Goal: Task Accomplishment & Management: Manage account settings

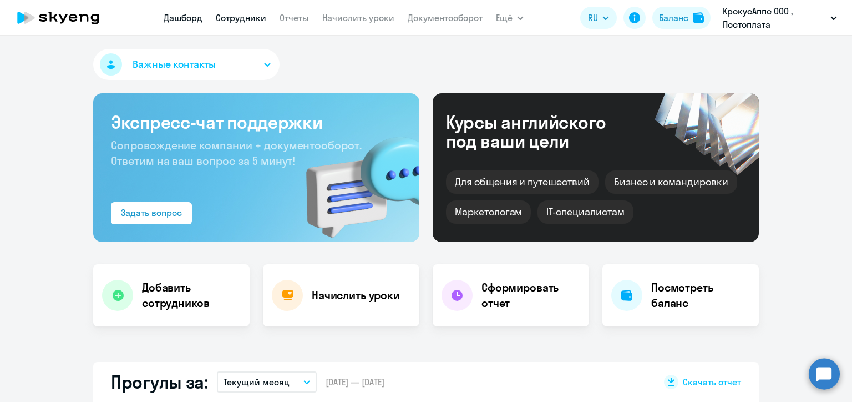
click at [234, 19] on link "Сотрудники" at bounding box center [241, 17] width 50 height 11
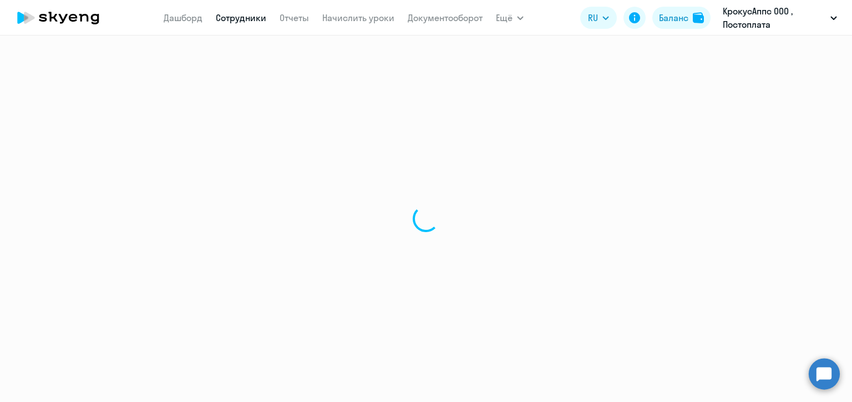
select select "30"
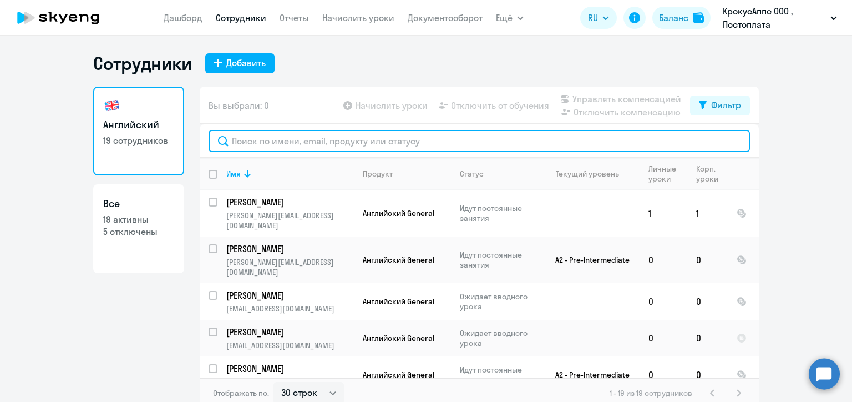
click at [279, 139] on input "text" at bounding box center [479, 141] width 541 height 22
paste input "[PERSON_NAME]"
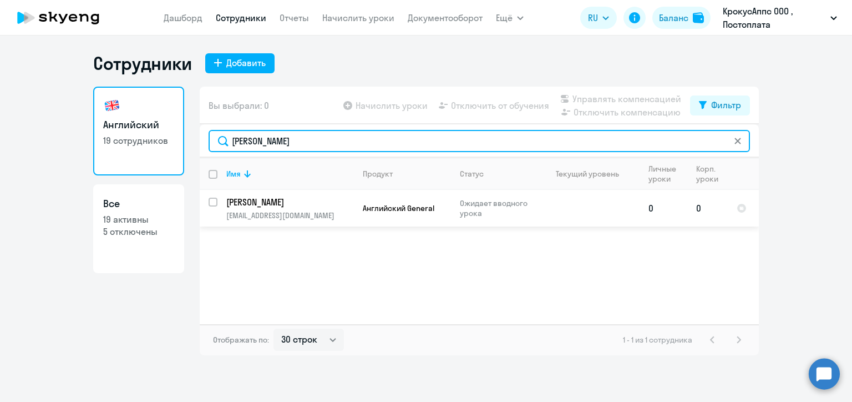
type input "[PERSON_NAME]"
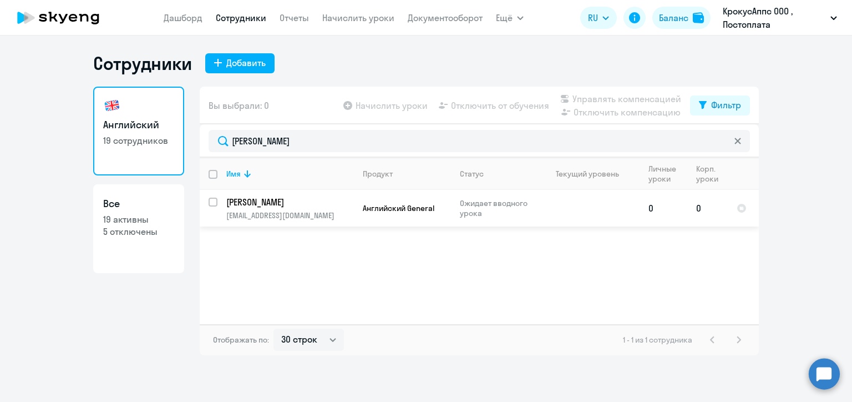
click at [215, 200] on input "select row 42802192" at bounding box center [220, 208] width 22 height 22
checkbox input "true"
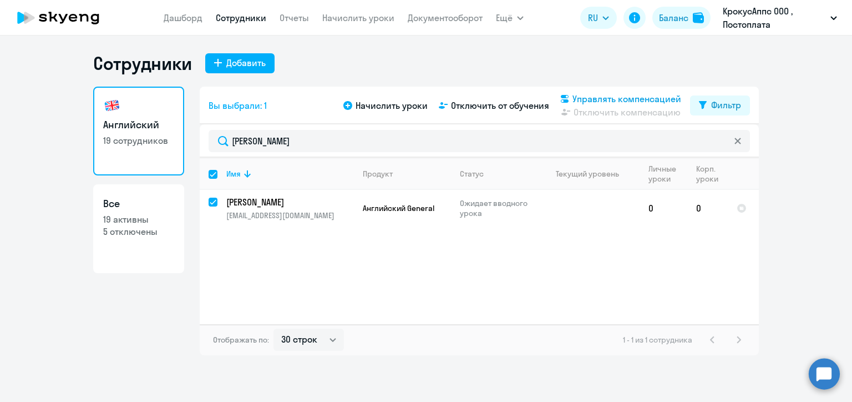
click at [578, 99] on span "Управлять компенсацией" at bounding box center [627, 98] width 109 height 13
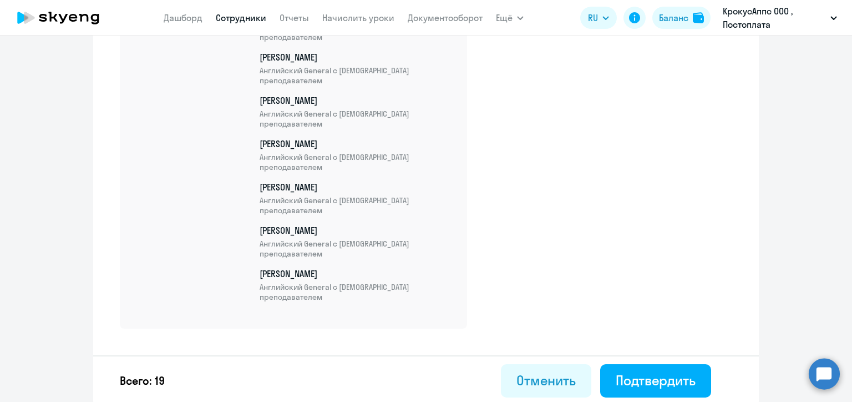
scroll to position [844, 0]
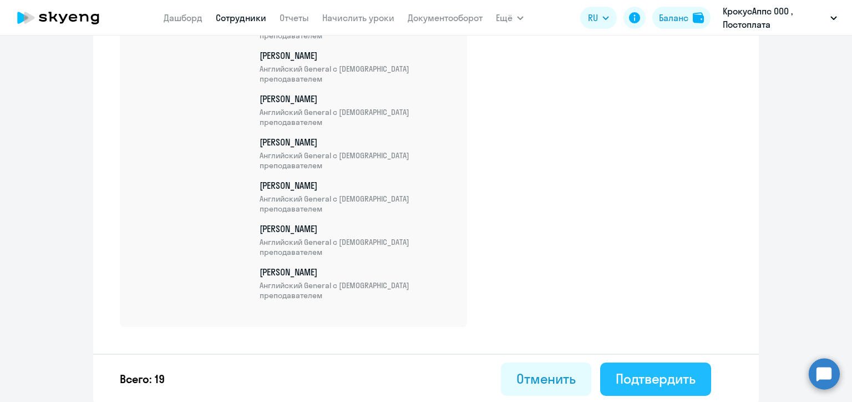
click at [676, 385] on div "Подтвердить" at bounding box center [656, 378] width 80 height 18
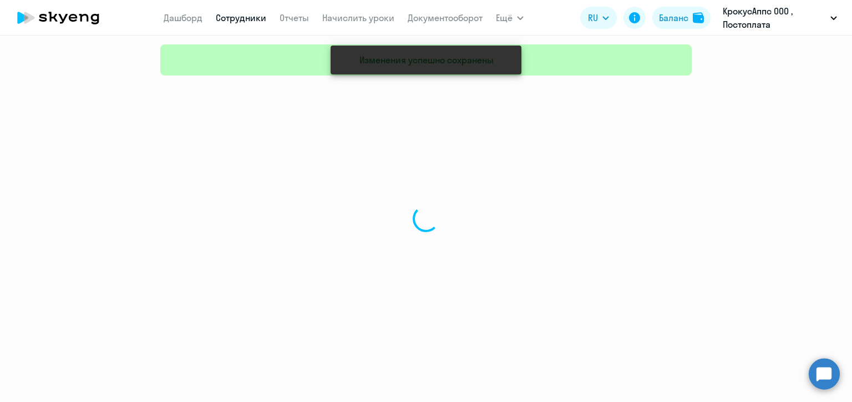
select select "30"
